Goal: Information Seeking & Learning: Learn about a topic

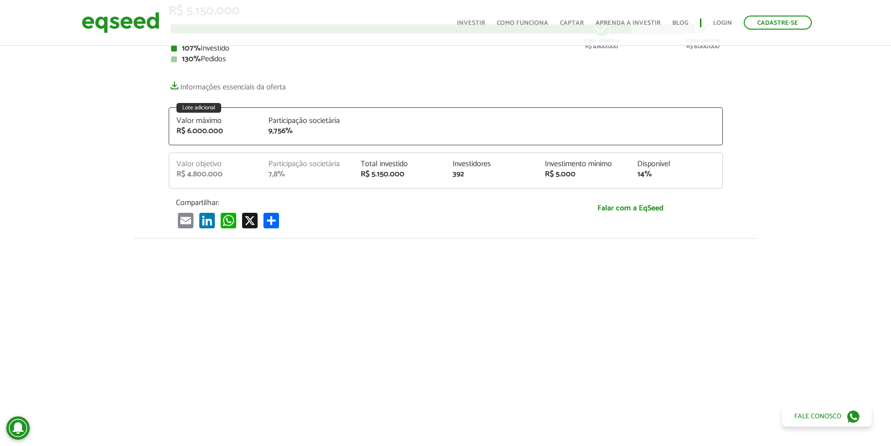
scroll to position [164, 0]
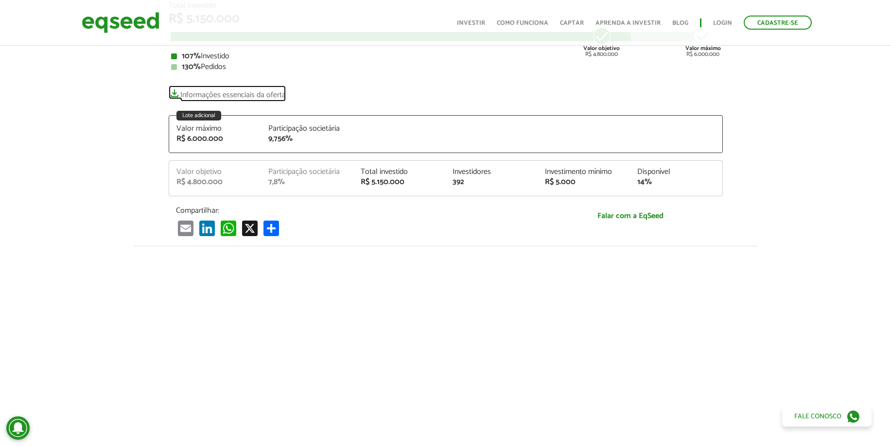
click at [260, 95] on link "Informações essenciais da oferta" at bounding box center [227, 93] width 117 height 14
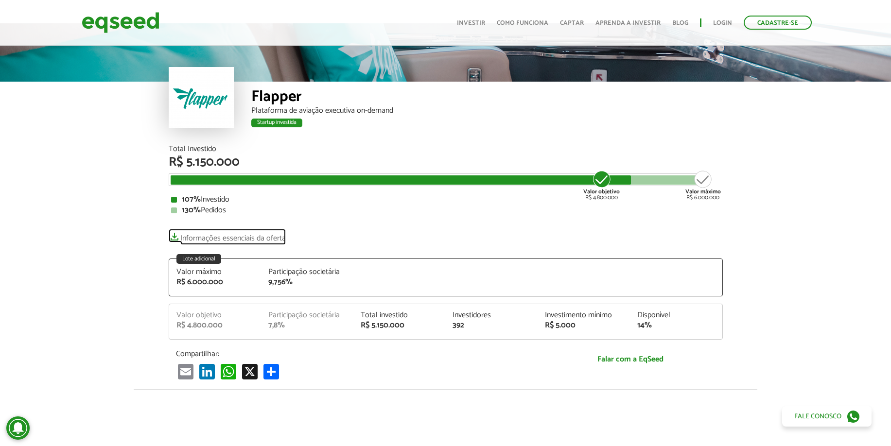
scroll to position [21, 0]
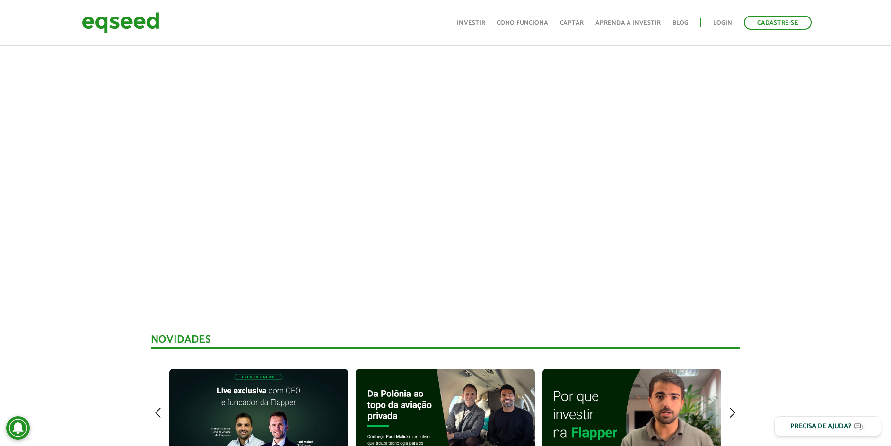
scroll to position [636, 0]
